Goal: Task Accomplishment & Management: Use online tool/utility

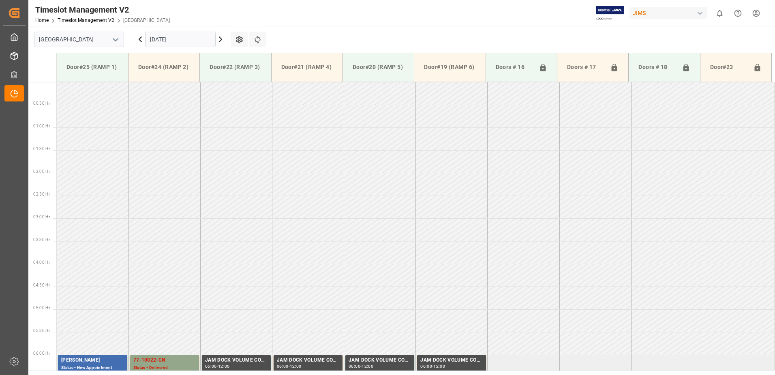
scroll to position [259, 0]
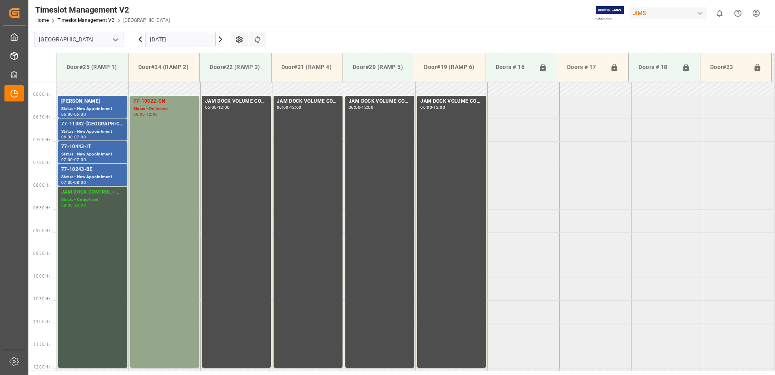
click at [85, 126] on div "77-11082-[GEOGRAPHIC_DATA]" at bounding box center [92, 124] width 63 height 8
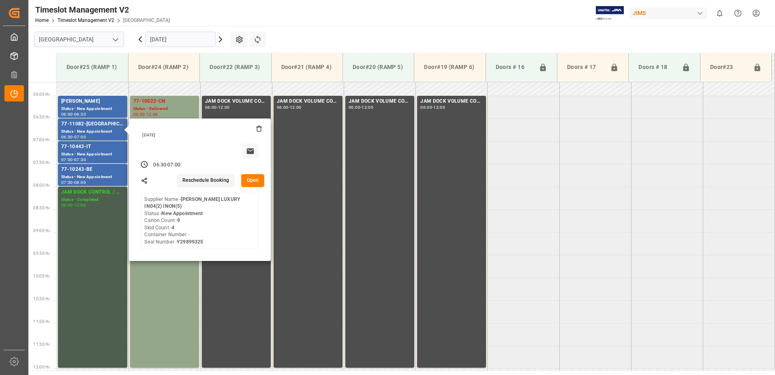
click at [252, 179] on button "Open" at bounding box center [253, 180] width 24 height 13
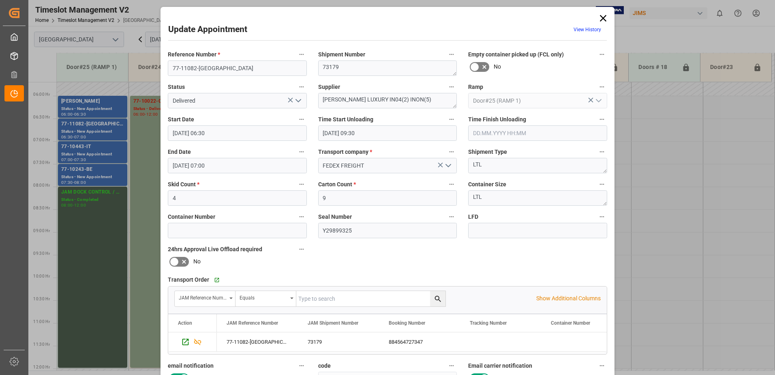
click at [504, 130] on input "text" at bounding box center [537, 132] width 139 height 15
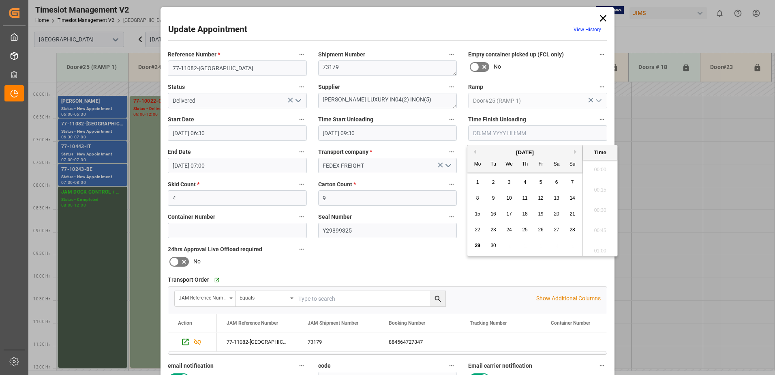
scroll to position [753, 0]
click at [476, 245] on span "29" at bounding box center [477, 245] width 5 height 6
click at [600, 206] on li "09:45" at bounding box center [600, 207] width 34 height 20
type input "[DATE] 09:45"
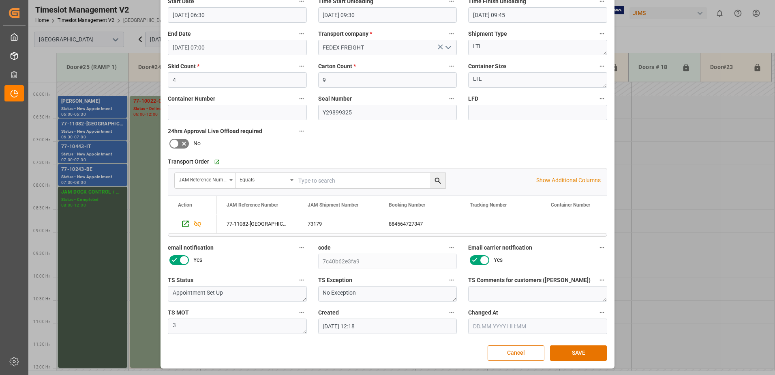
scroll to position [118, 0]
click at [569, 351] on button "SAVE" at bounding box center [578, 352] width 57 height 15
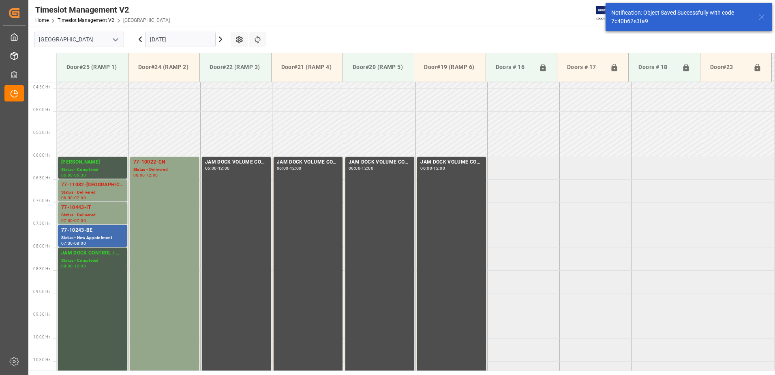
scroll to position [222, 0]
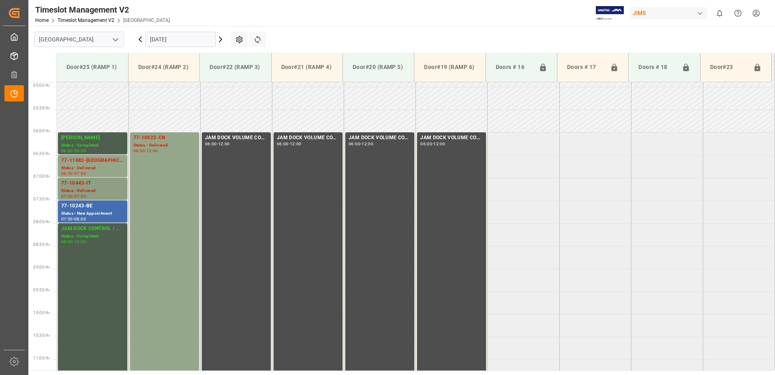
click at [88, 187] on div "Status - Delivered" at bounding box center [92, 190] width 63 height 7
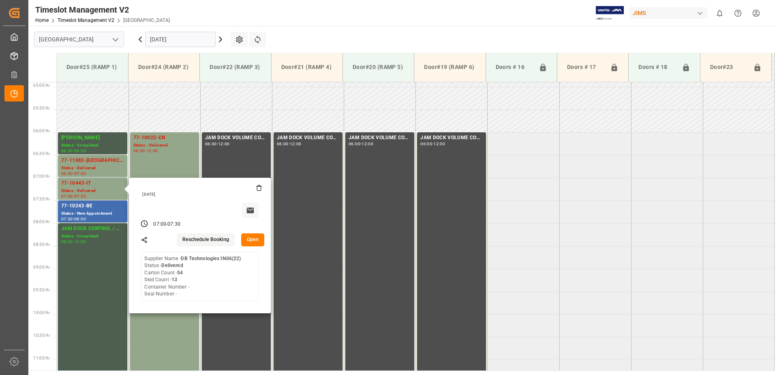
click at [254, 237] on button "Open" at bounding box center [253, 239] width 24 height 13
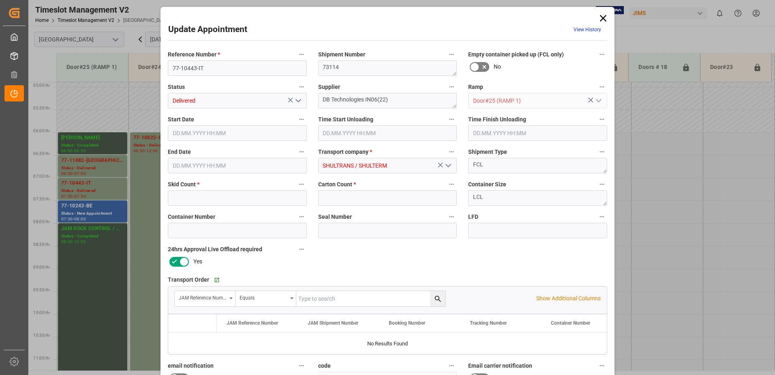
type input "13"
type input "54"
type input "[DATE] 07:00"
type input "[DATE] 09:15"
type input "[DATE] 07:30"
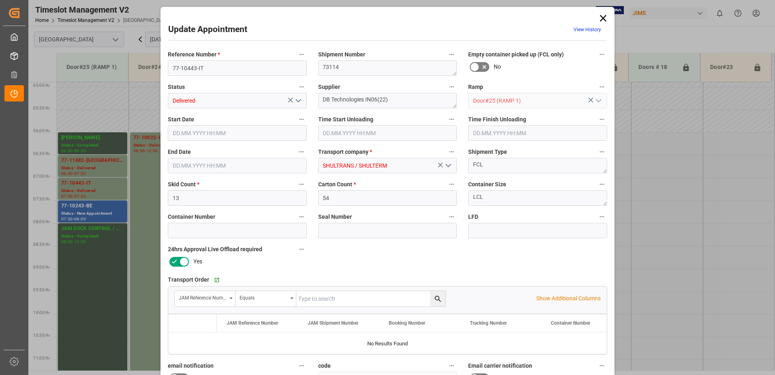
type input "[DATE] 18:08"
drag, startPoint x: 602, startPoint y: 18, endPoint x: 603, endPoint y: 11, distance: 7.4
click at [601, 18] on icon at bounding box center [603, 18] width 6 height 6
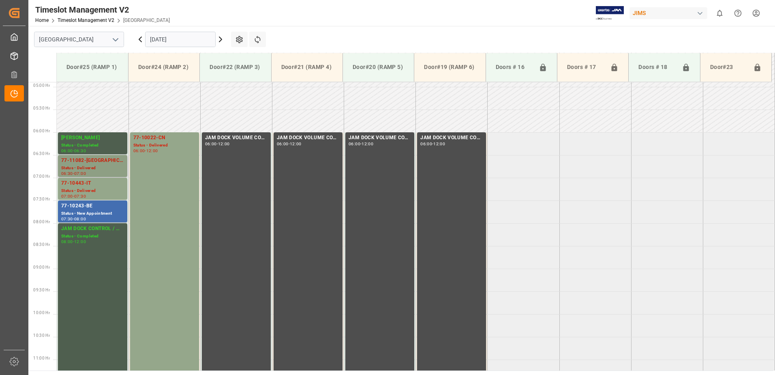
click at [87, 167] on div "Status - Delivered" at bounding box center [92, 168] width 63 height 7
